Goal: Information Seeking & Learning: Learn about a topic

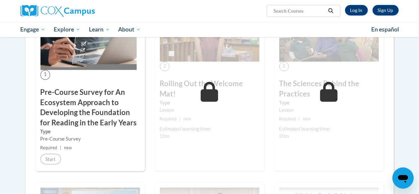
scroll to position [188, 0]
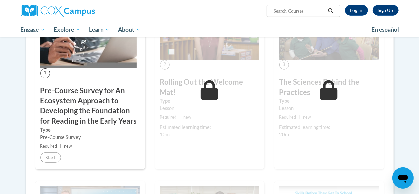
click at [104, 128] on label "Type" at bounding box center [91, 129] width 100 height 7
click at [85, 71] on div "1 Pre-Course Survey for An Ecosystem Approach to Developing the Foundation for …" at bounding box center [91, 84] width 110 height 171
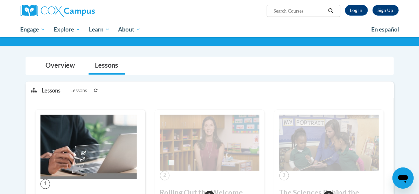
scroll to position [76, 0]
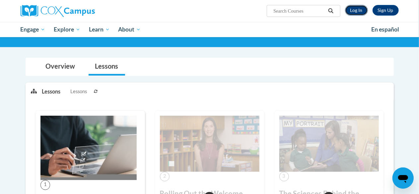
click at [356, 10] on link "Log In" at bounding box center [356, 10] width 23 height 11
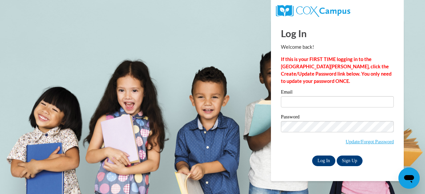
type input "[EMAIL_ADDRESS][PERSON_NAME][DOMAIN_NAME]"
click at [333, 162] on input "Log In" at bounding box center [323, 161] width 23 height 11
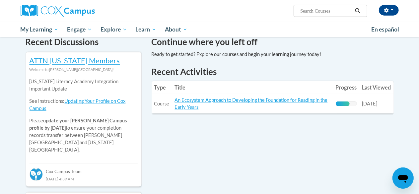
scroll to position [210, 0]
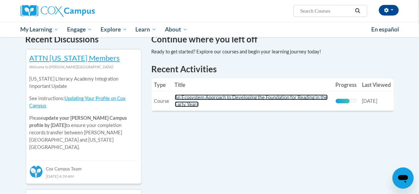
click at [206, 95] on link "An Ecosystem Approach to Developing the Foundation for Reading in the Early Yea…" at bounding box center [251, 101] width 153 height 13
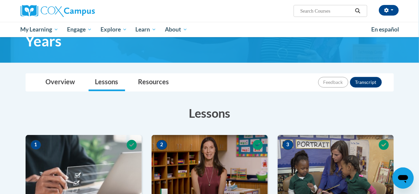
scroll to position [72, 0]
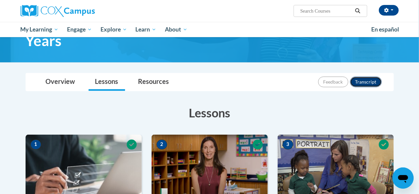
click at [377, 85] on button "Transcript" at bounding box center [366, 82] width 32 height 11
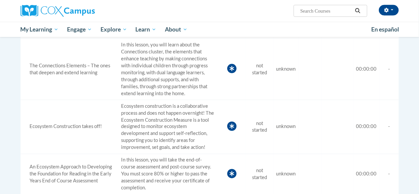
scroll to position [506, 0]
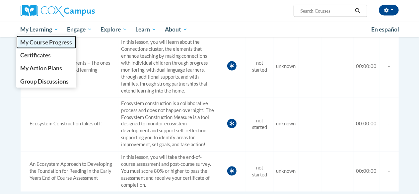
click at [55, 45] on span "My Course Progress" at bounding box center [46, 42] width 52 height 7
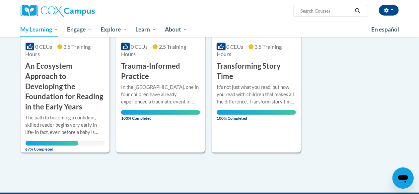
scroll to position [168, 0]
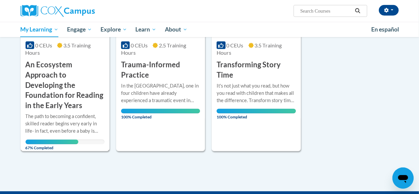
click at [77, 111] on div "More Info Open The path to becoming a confident, skilled reader begins very ear…" at bounding box center [65, 130] width 89 height 39
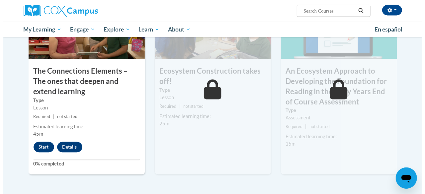
scroll to position [583, 0]
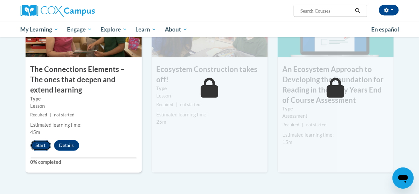
click at [46, 143] on button "Start" at bounding box center [41, 145] width 21 height 11
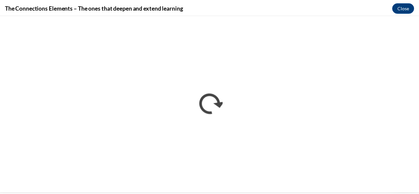
scroll to position [0, 0]
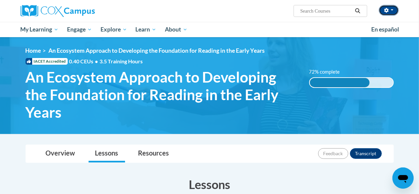
drag, startPoint x: 391, startPoint y: 11, endPoint x: 387, endPoint y: 16, distance: 6.3
click at [387, 16] on div "[PERSON_NAME] ([GEOGRAPHIC_DATA]/New_York UTC-04:00) My Profile Inbox My Transc…" at bounding box center [274, 8] width 259 height 17
click at [387, 16] on div "Areli Gallardo (America/New_York UTC-04:00) My Profile Inbox My Transcripts Log…" at bounding box center [274, 8] width 259 height 17
click at [390, 9] on button "button" at bounding box center [389, 10] width 20 height 11
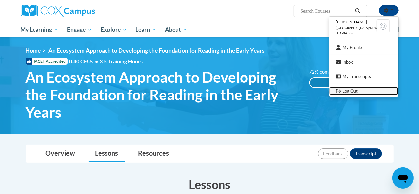
click at [365, 91] on link "Log Out" at bounding box center [364, 91] width 69 height 8
